Goal: Information Seeking & Learning: Learn about a topic

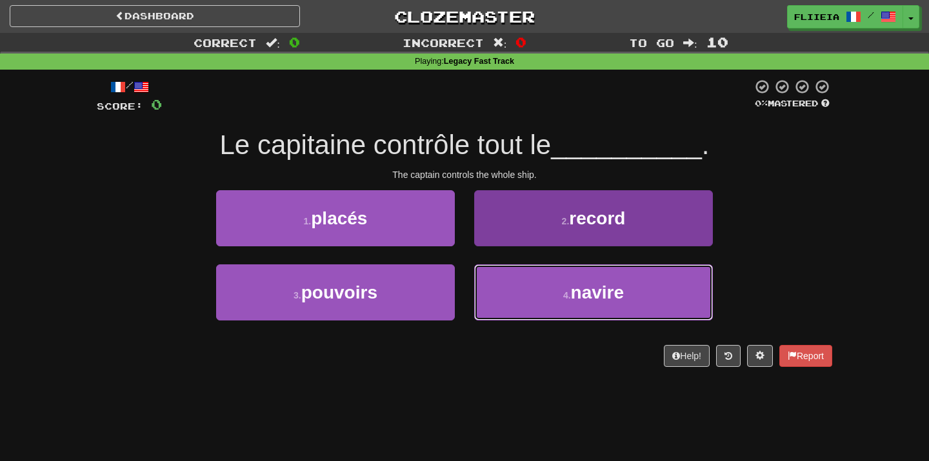
click at [559, 285] on button "4 . navire" at bounding box center [593, 293] width 239 height 56
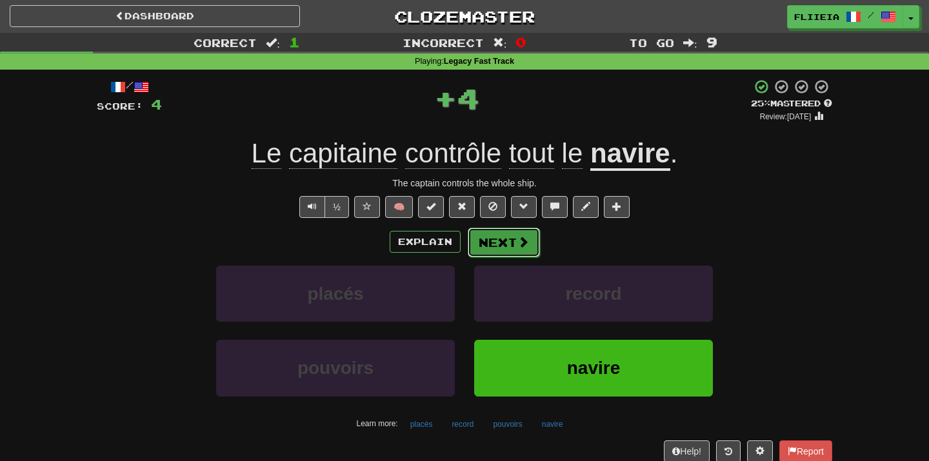
click at [503, 245] on button "Next" at bounding box center [504, 243] width 72 height 30
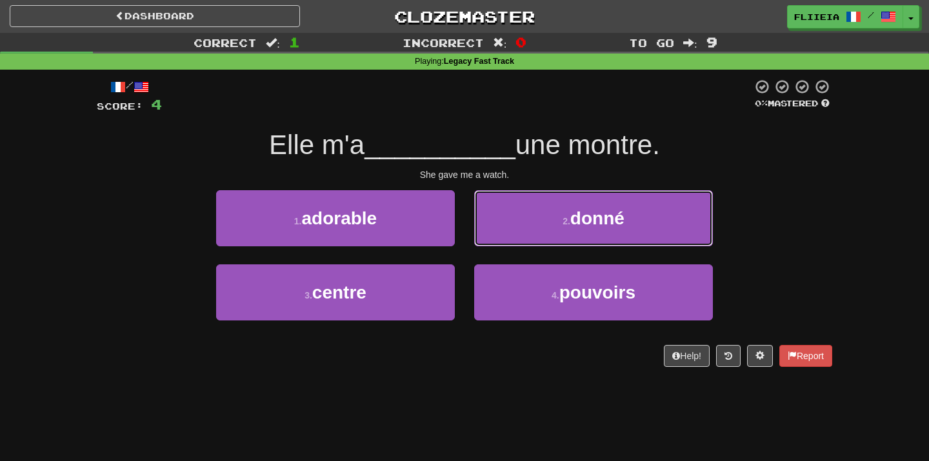
click at [503, 245] on button "2 . donné" at bounding box center [593, 218] width 239 height 56
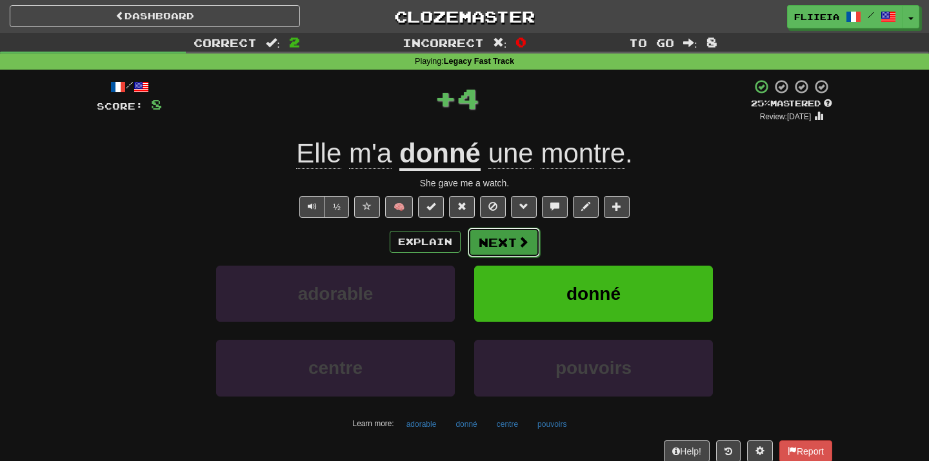
click at [499, 241] on button "Next" at bounding box center [504, 243] width 72 height 30
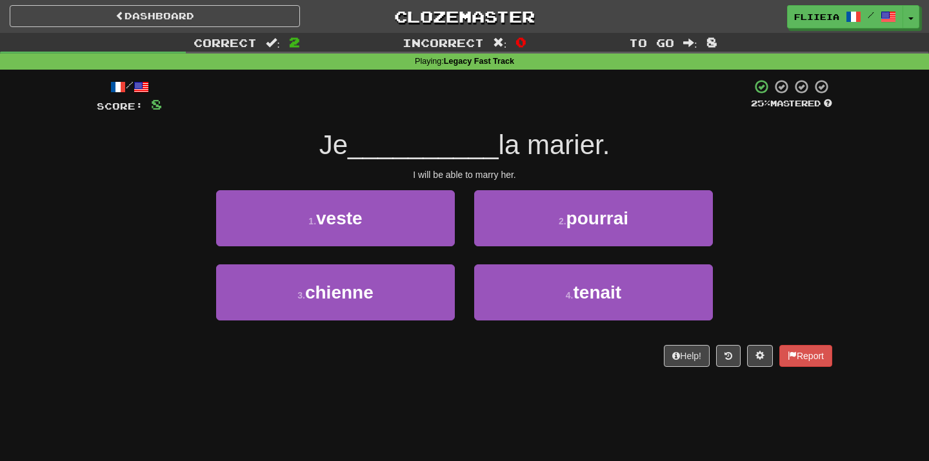
click at [461, 255] on div "1 . veste" at bounding box center [335, 227] width 258 height 74
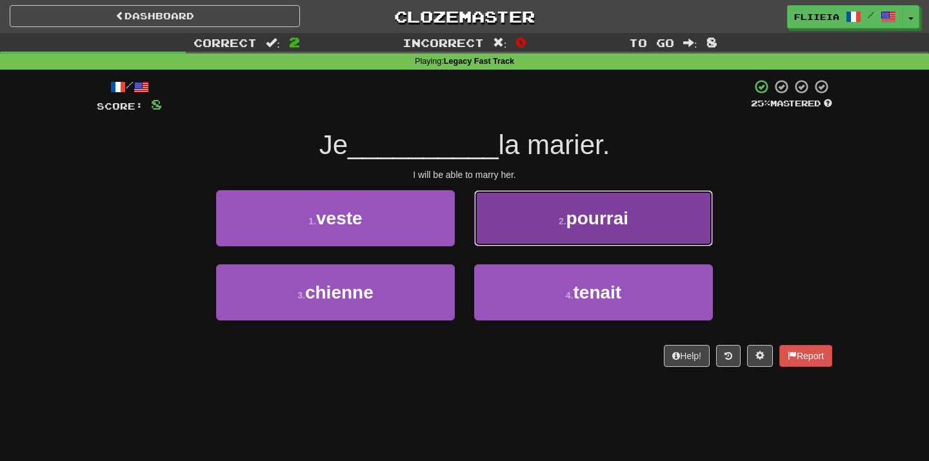
click at [524, 231] on button "2 . pourrai" at bounding box center [593, 218] width 239 height 56
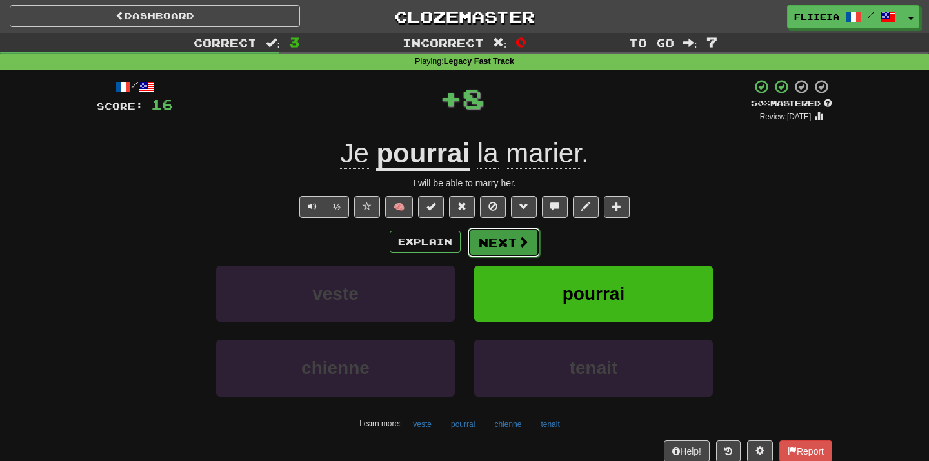
click at [496, 241] on button "Next" at bounding box center [504, 243] width 72 height 30
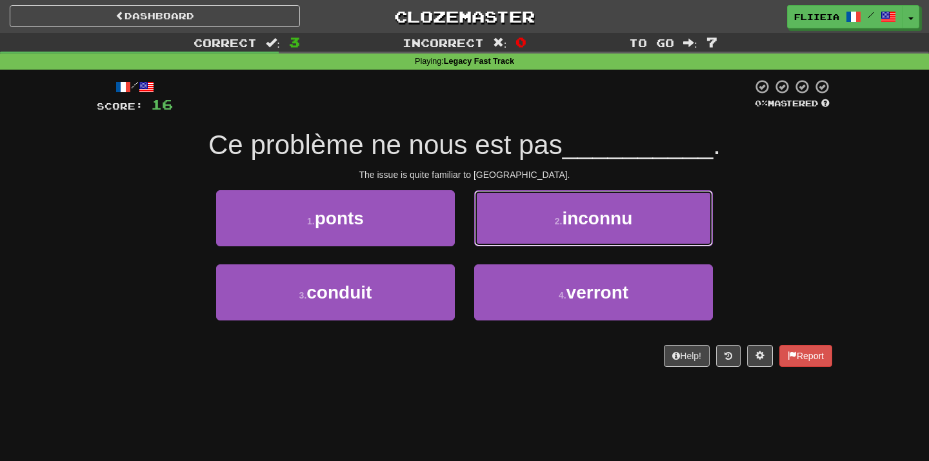
click at [496, 241] on button "2 . inconnu" at bounding box center [593, 218] width 239 height 56
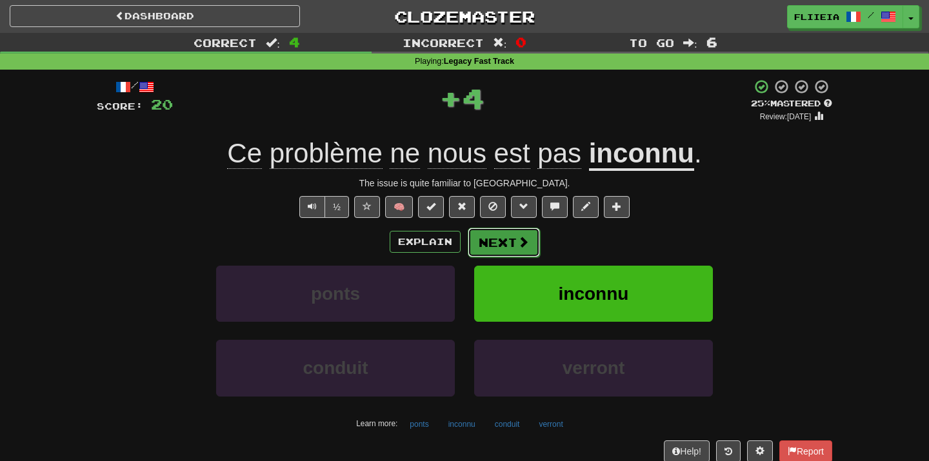
click at [501, 242] on button "Next" at bounding box center [504, 243] width 72 height 30
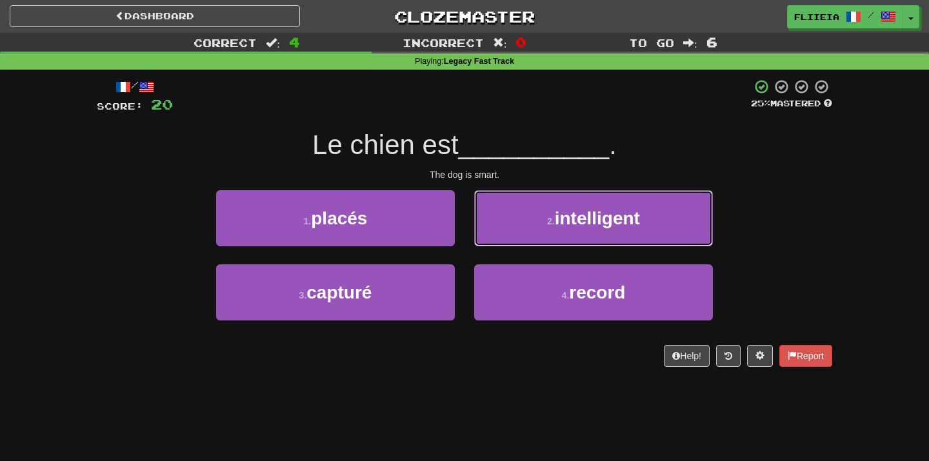
click at [501, 242] on button "2 . intelligent" at bounding box center [593, 218] width 239 height 56
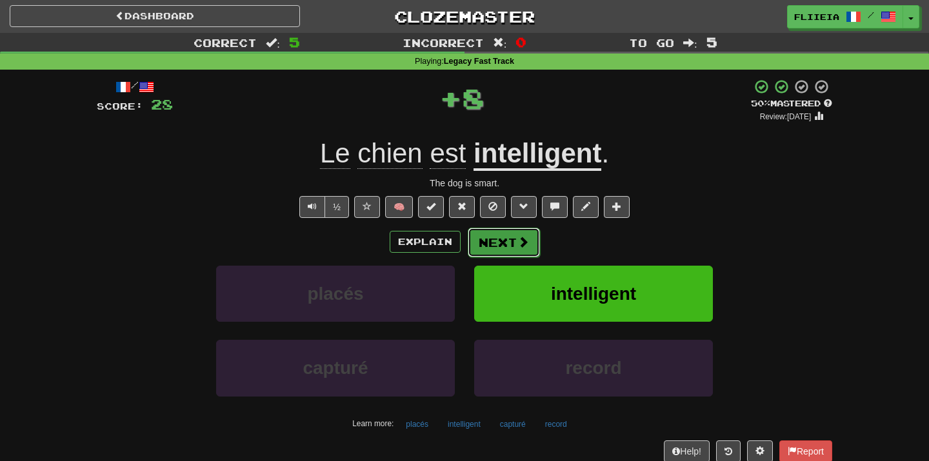
click at [505, 246] on button "Next" at bounding box center [504, 243] width 72 height 30
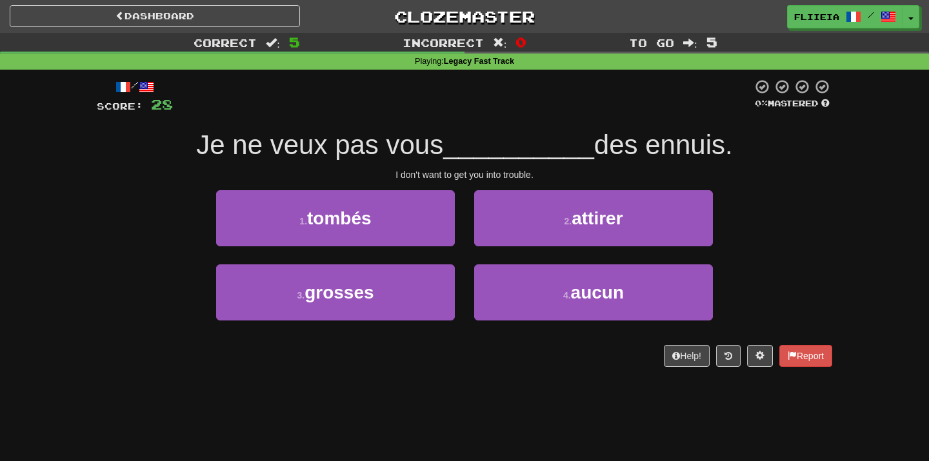
click at [465, 252] on div "2 . attirer" at bounding box center [594, 227] width 258 height 74
click at [465, 250] on div "2 . attirer" at bounding box center [594, 227] width 258 height 74
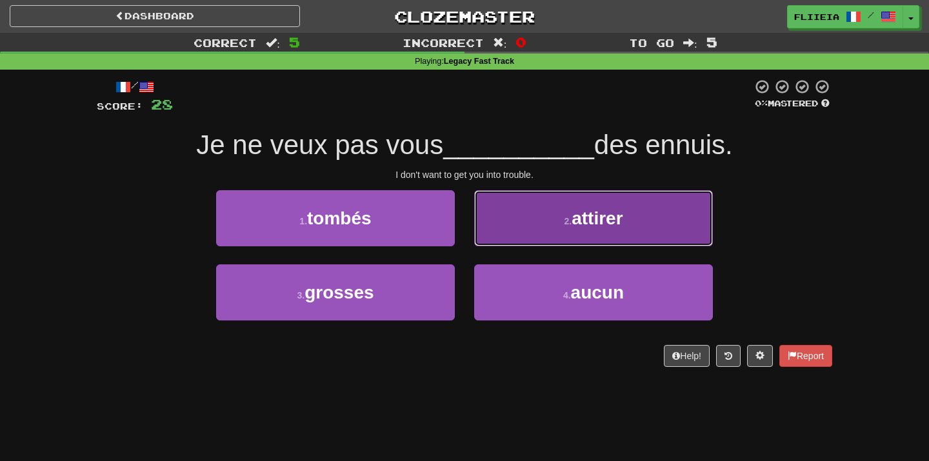
click at [516, 220] on button "2 . attirer" at bounding box center [593, 218] width 239 height 56
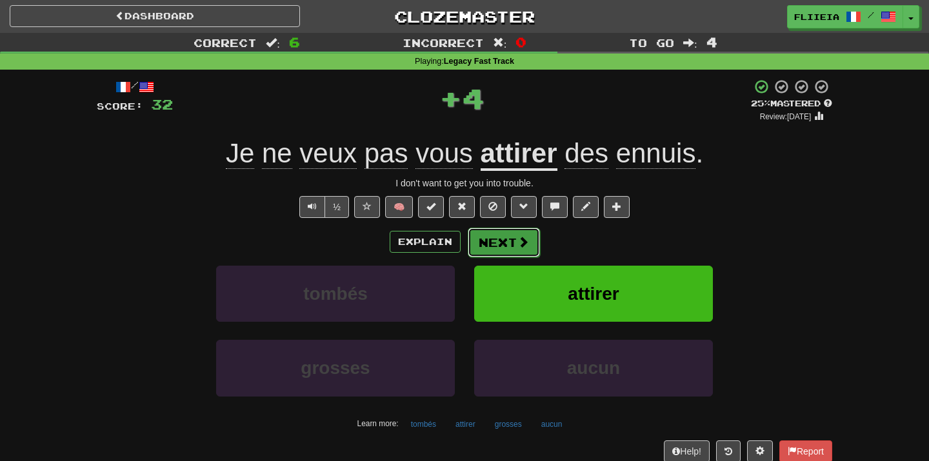
click at [514, 245] on button "Next" at bounding box center [504, 243] width 72 height 30
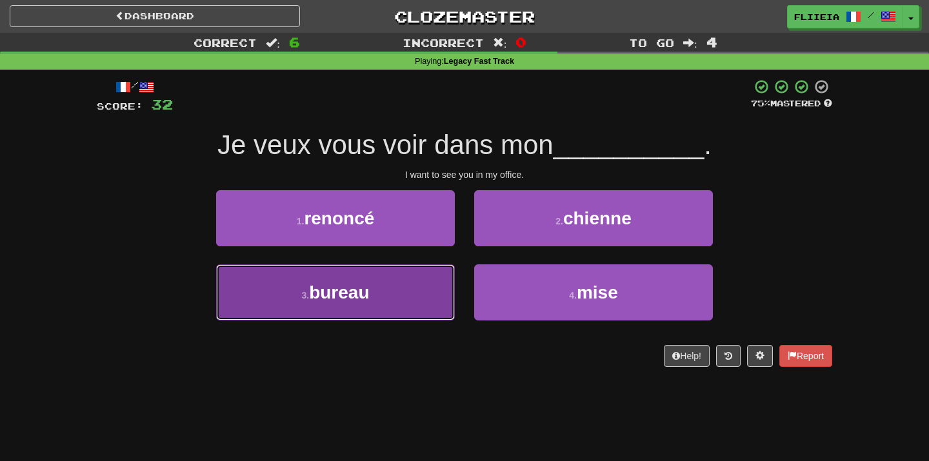
click at [436, 306] on button "3 . bureau" at bounding box center [335, 293] width 239 height 56
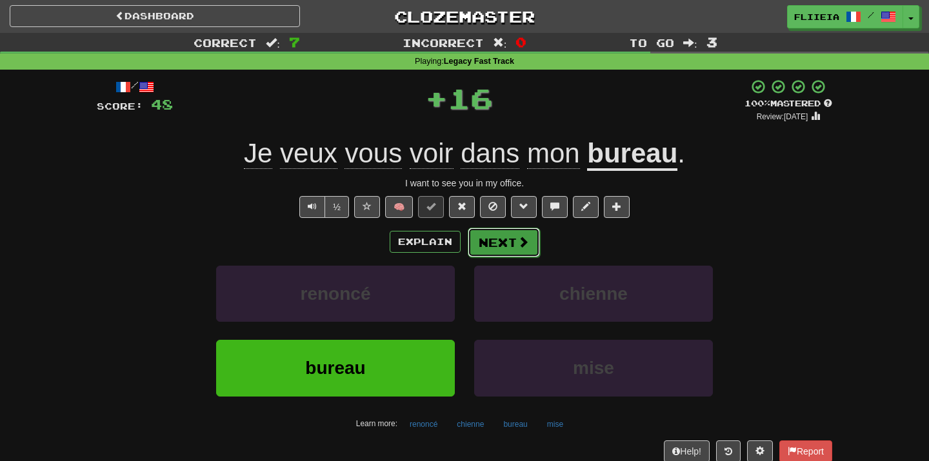
click at [506, 251] on button "Next" at bounding box center [504, 243] width 72 height 30
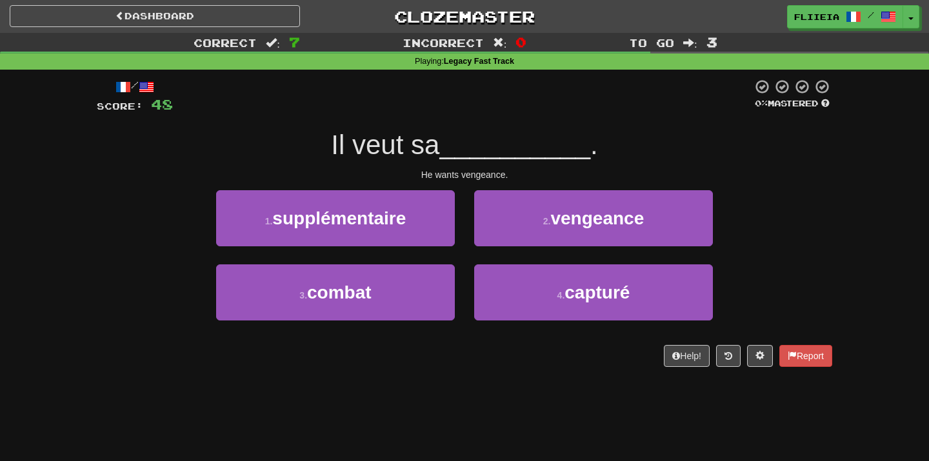
click at [506, 251] on div "2 . vengeance" at bounding box center [594, 227] width 258 height 74
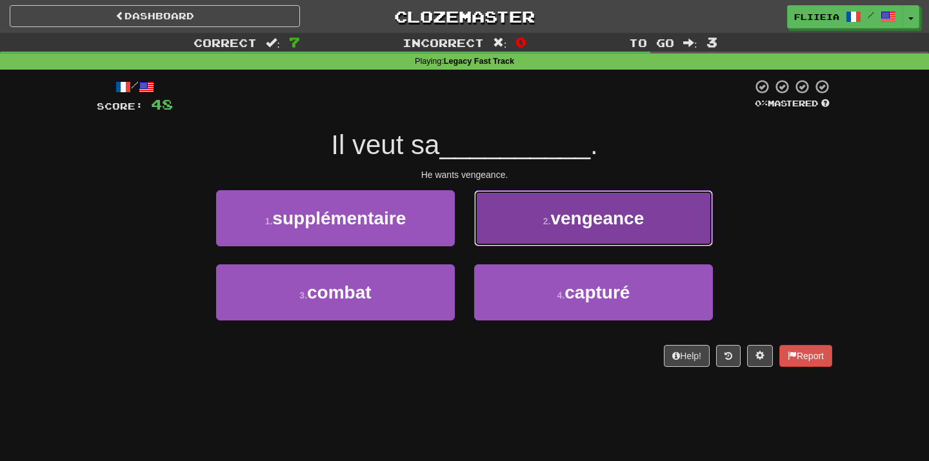
click at [506, 243] on button "2 . vengeance" at bounding box center [593, 218] width 239 height 56
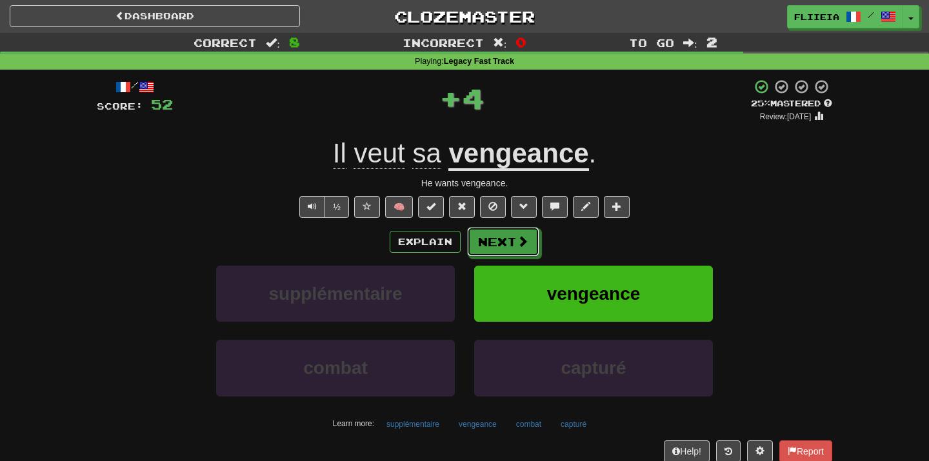
click at [506, 243] on button "Next" at bounding box center [503, 242] width 72 height 30
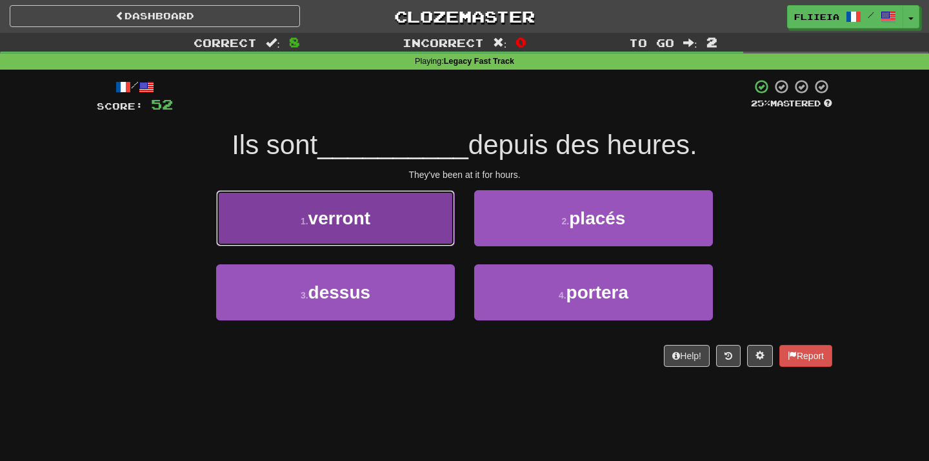
click at [452, 226] on button "1 . verront" at bounding box center [335, 218] width 239 height 56
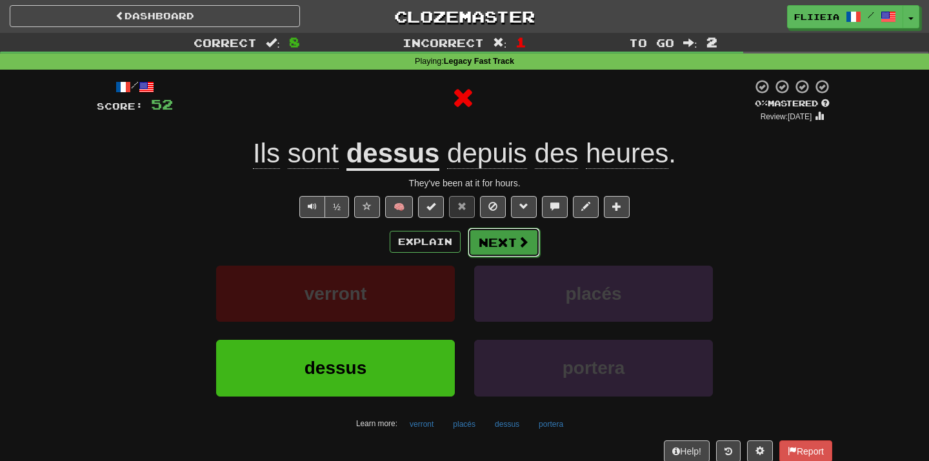
click at [512, 249] on button "Next" at bounding box center [504, 243] width 72 height 30
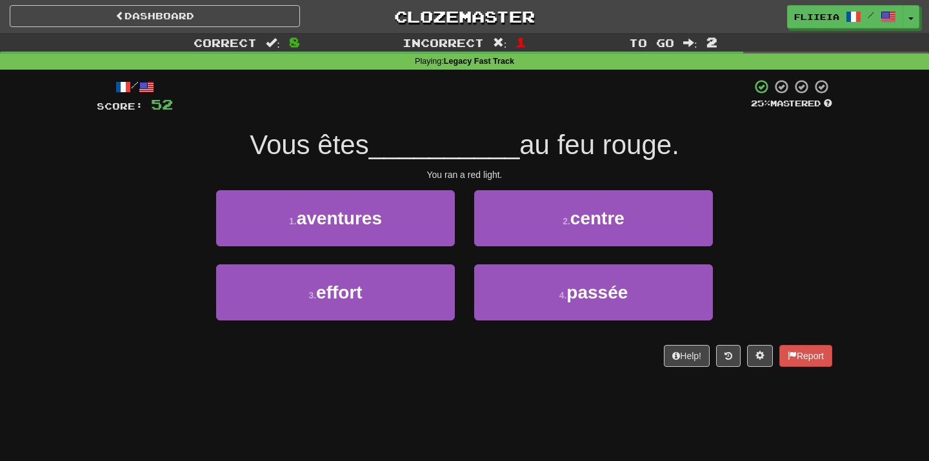
click at [512, 249] on div "2 . centre" at bounding box center [594, 227] width 258 height 74
click at [463, 255] on div "1 . aventures" at bounding box center [335, 227] width 258 height 74
click at [465, 254] on div "2 . centre" at bounding box center [594, 227] width 258 height 74
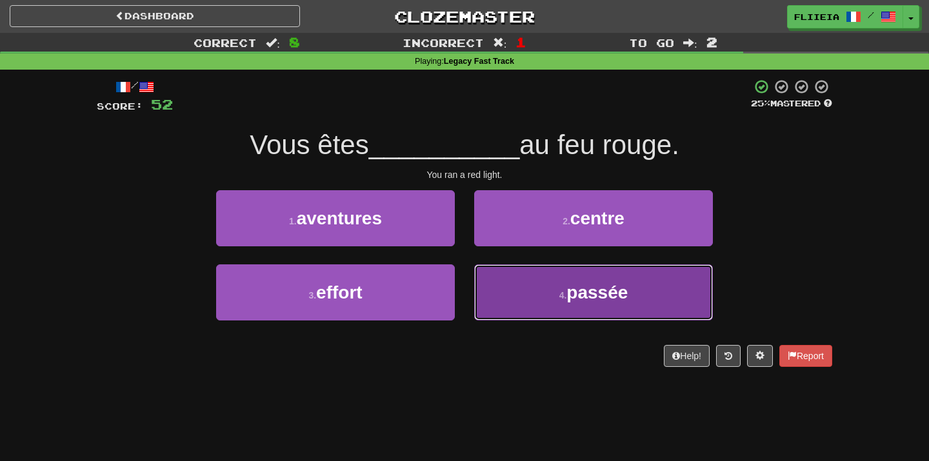
click at [505, 277] on button "4 . passée" at bounding box center [593, 293] width 239 height 56
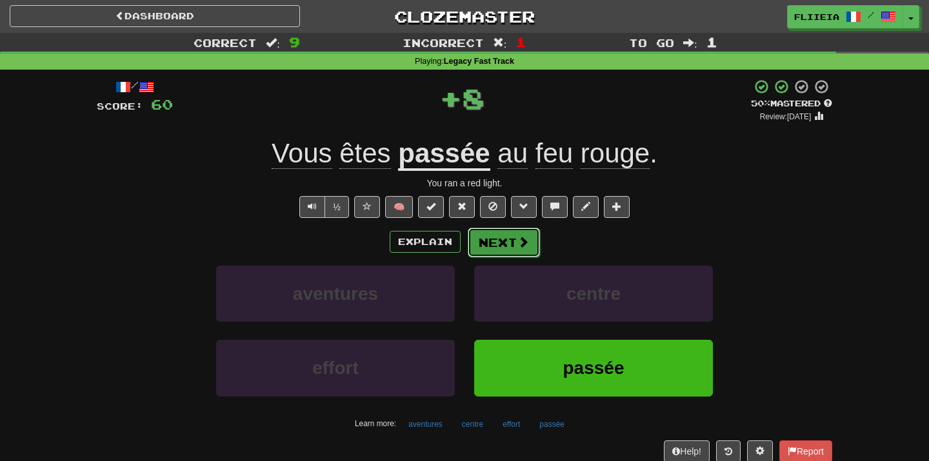
click at [502, 246] on button "Next" at bounding box center [504, 243] width 72 height 30
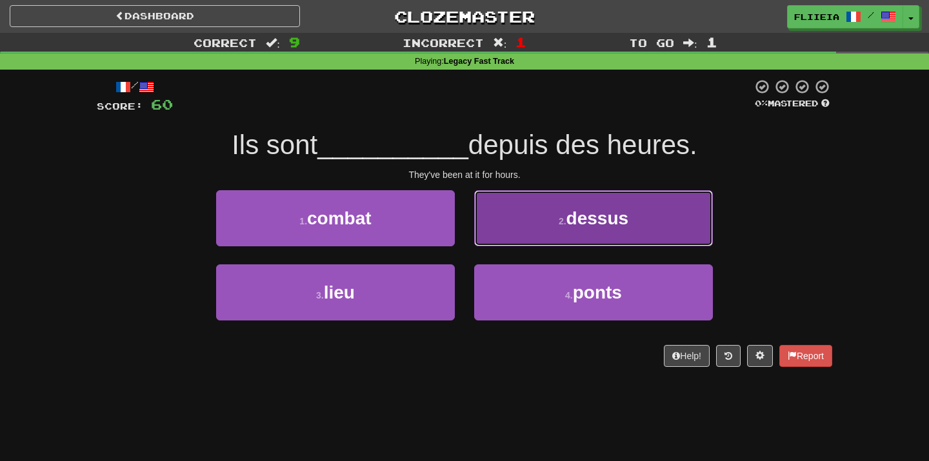
click at [522, 232] on button "2 . dessus" at bounding box center [593, 218] width 239 height 56
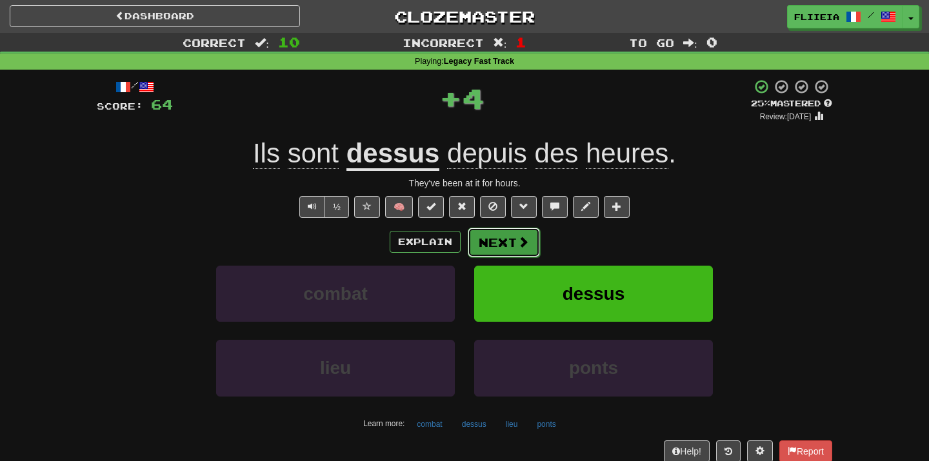
click at [508, 243] on button "Next" at bounding box center [504, 243] width 72 height 30
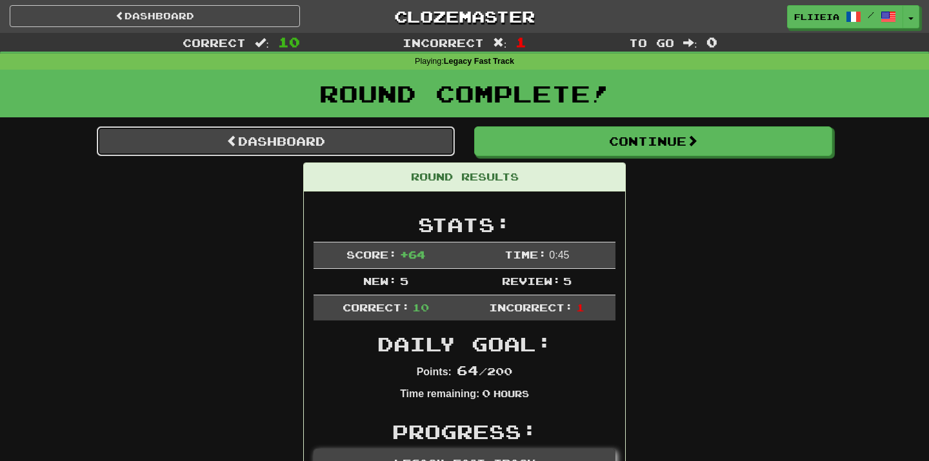
click at [398, 135] on link "Dashboard" at bounding box center [276, 141] width 358 height 30
